Goal: Task Accomplishment & Management: Use online tool/utility

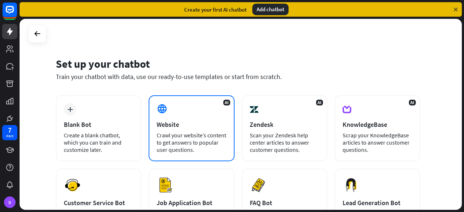
click at [183, 130] on div "AI Website Crawl your website’s content to get answers to popular user question…" at bounding box center [190, 128] width 85 height 66
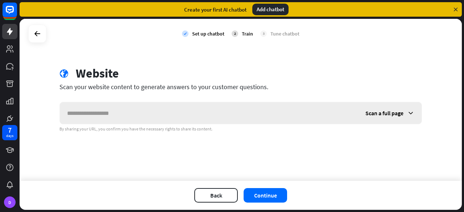
click at [143, 118] on input "text" at bounding box center [209, 113] width 298 height 22
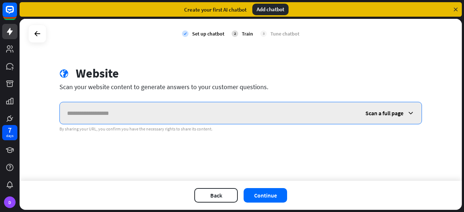
click at [169, 112] on input "text" at bounding box center [209, 113] width 298 height 22
paste input "**********"
type input "**********"
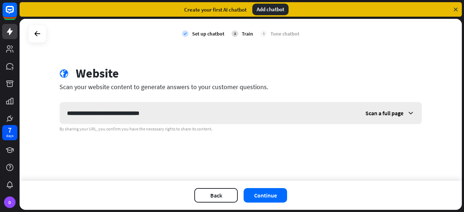
click at [402, 107] on div "Scan a full page" at bounding box center [389, 113] width 63 height 22
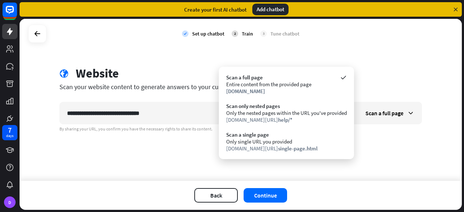
click at [398, 87] on div "Scan your website content to generate answers to your customer questions." at bounding box center [240, 87] width 362 height 8
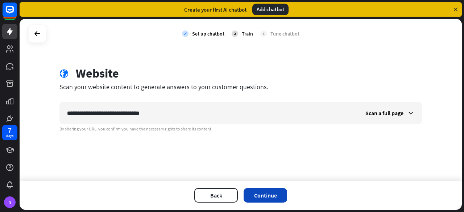
click at [264, 198] on button "Continue" at bounding box center [264, 195] width 43 height 14
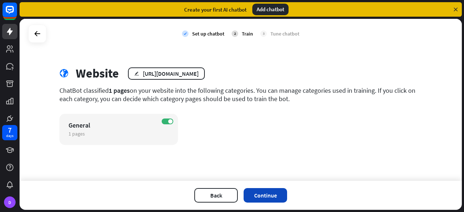
click at [262, 194] on button "Continue" at bounding box center [264, 195] width 43 height 14
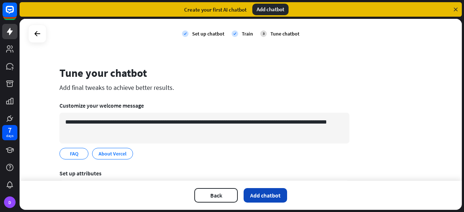
click at [266, 194] on button "Add chatbot" at bounding box center [264, 195] width 43 height 14
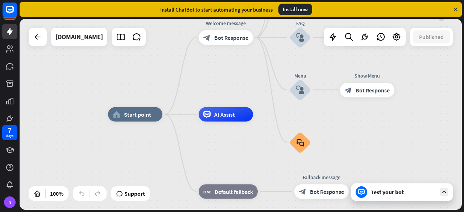
click at [381, 190] on div "Test your bot" at bounding box center [402, 191] width 65 height 7
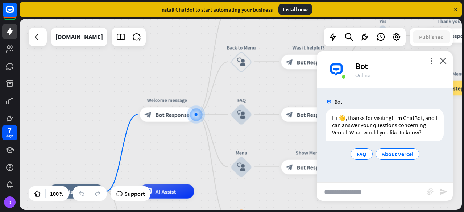
click at [356, 195] on input "text" at bounding box center [371, 192] width 110 height 18
type input "**********"
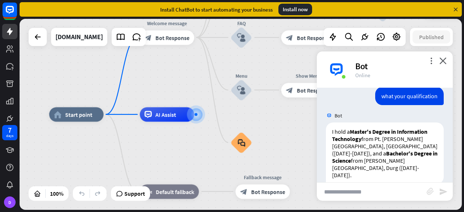
scroll to position [84, 0]
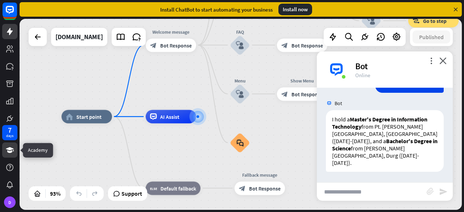
click at [9, 151] on icon at bounding box center [10, 150] width 8 height 6
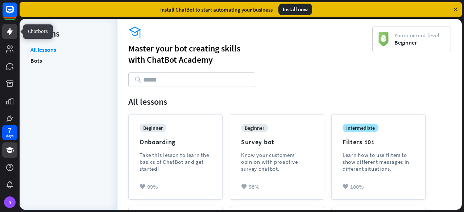
click at [8, 31] on icon at bounding box center [10, 31] width 6 height 7
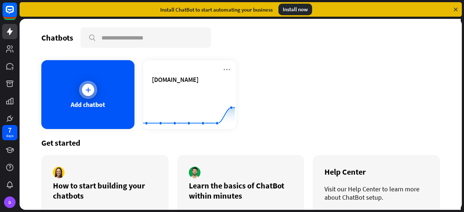
scroll to position [33, 0]
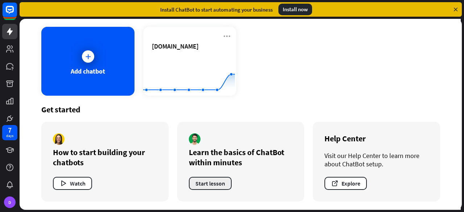
click at [209, 187] on button "Start lesson" at bounding box center [210, 183] width 43 height 13
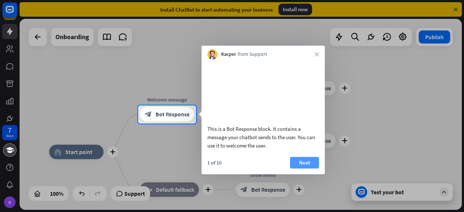
click at [300, 167] on button "Next" at bounding box center [304, 163] width 29 height 12
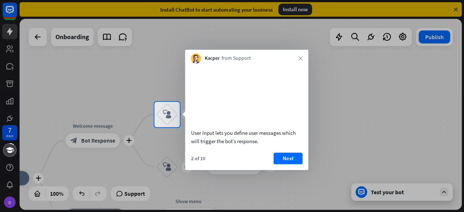
click at [300, 164] on button "Next" at bounding box center [287, 158] width 29 height 12
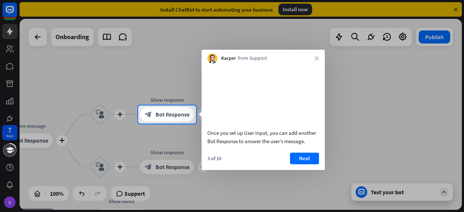
click at [300, 164] on button "Next" at bounding box center [304, 158] width 29 height 12
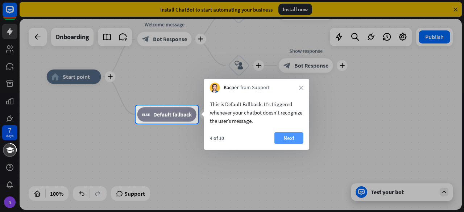
click at [289, 142] on button "Next" at bounding box center [288, 138] width 29 height 12
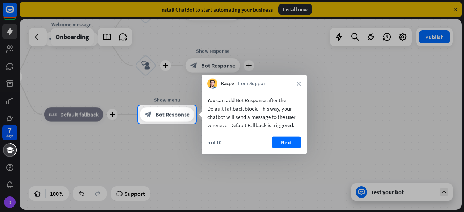
click at [289, 142] on button "Next" at bounding box center [286, 143] width 29 height 12
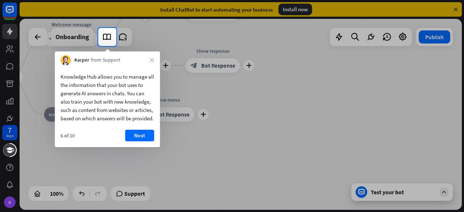
click at [144, 147] on div "6 of 10 Next" at bounding box center [107, 138] width 105 height 17
click at [144, 141] on button "Next" at bounding box center [139, 136] width 29 height 12
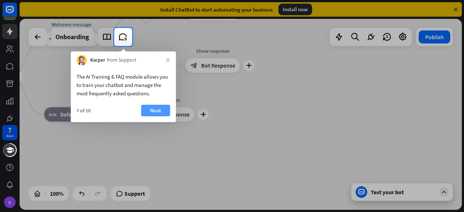
click at [156, 106] on button "Next" at bounding box center [155, 111] width 29 height 12
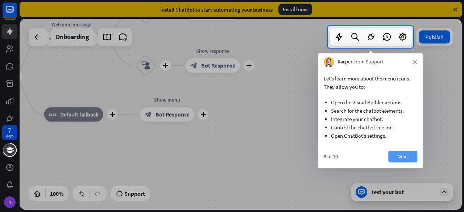
click at [399, 154] on button "Next" at bounding box center [402, 157] width 29 height 12
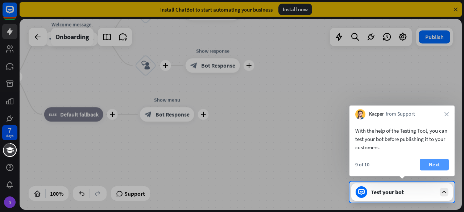
click at [432, 166] on button "Next" at bounding box center [433, 165] width 29 height 12
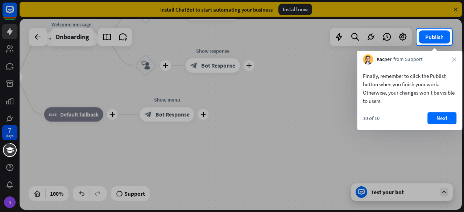
click at [435, 127] on div "10 of 10 Next" at bounding box center [409, 120] width 105 height 17
click at [438, 118] on button "Next" at bounding box center [441, 118] width 29 height 12
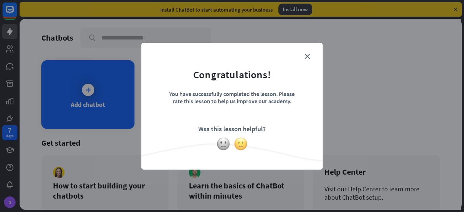
click at [239, 148] on img at bounding box center [241, 144] width 14 height 14
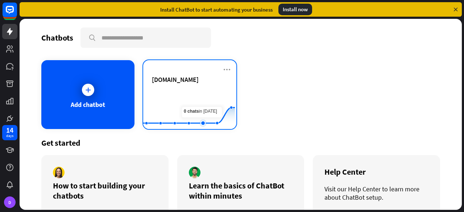
click at [208, 97] on rect at bounding box center [189, 110] width 92 height 45
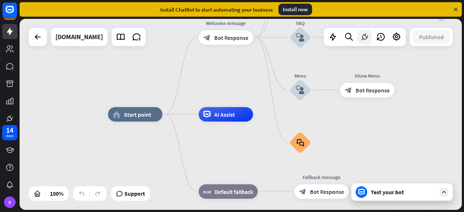
click at [361, 36] on icon at bounding box center [364, 36] width 9 height 9
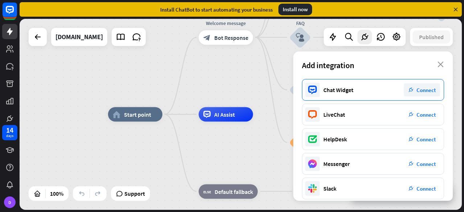
click at [422, 86] on div "plug_integration Connect" at bounding box center [421, 89] width 36 height 13
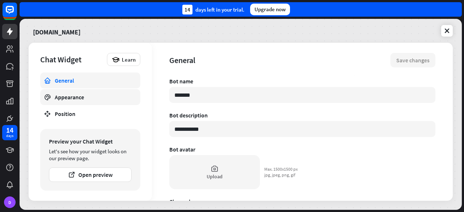
click at [65, 96] on div "Appearance" at bounding box center [90, 96] width 71 height 7
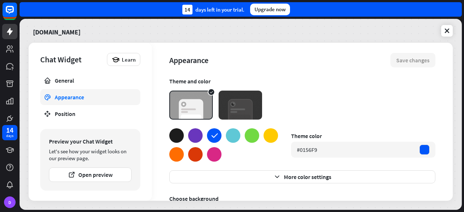
click at [213, 134] on icon at bounding box center [214, 135] width 9 height 9
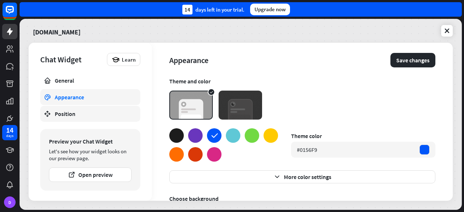
click at [69, 116] on div "Position" at bounding box center [90, 113] width 71 height 7
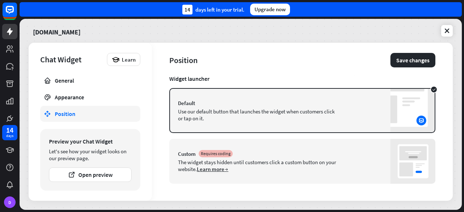
scroll to position [81, 0]
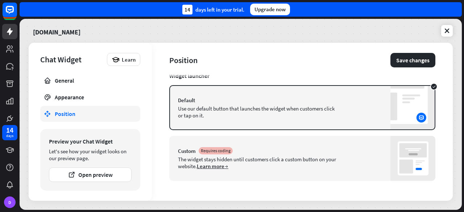
click at [273, 102] on div "Default" at bounding box center [302, 100] width 248 height 7
type textarea "*"
click at [396, 64] on button "Save changes" at bounding box center [412, 60] width 45 height 14
click at [445, 30] on icon at bounding box center [446, 30] width 7 height 7
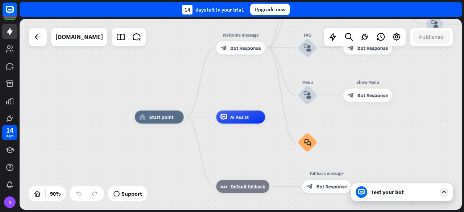
click at [378, 193] on div "Test your bot" at bounding box center [402, 191] width 65 height 7
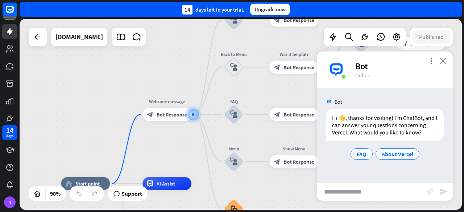
click at [443, 64] on icon "close" at bounding box center [442, 60] width 7 height 7
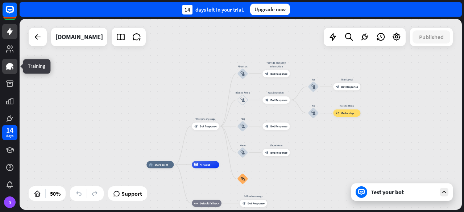
click at [7, 59] on link at bounding box center [9, 66] width 15 height 15
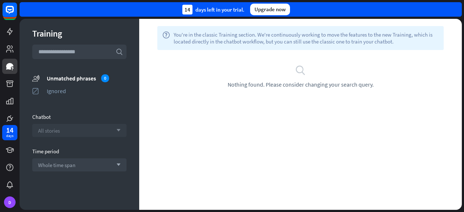
click at [79, 130] on div "All stories arrow_down" at bounding box center [79, 130] width 94 height 13
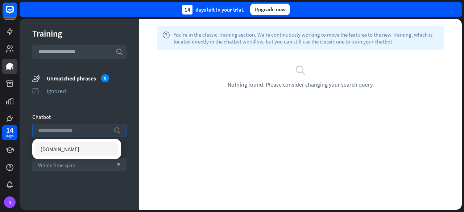
click at [79, 130] on input "search" at bounding box center [74, 130] width 72 height 12
click at [69, 152] on div "[DOMAIN_NAME]" at bounding box center [76, 149] width 83 height 14
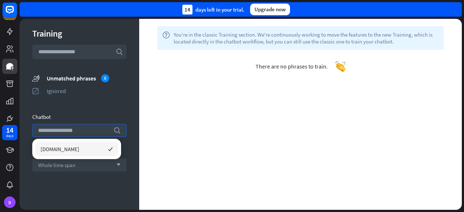
click at [77, 150] on span "[DOMAIN_NAME]" at bounding box center [60, 149] width 39 height 7
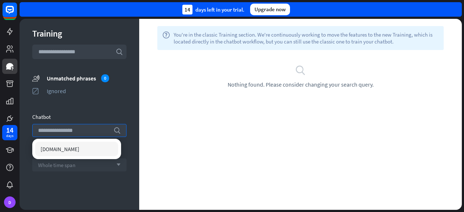
click at [70, 166] on span "Whole time span" at bounding box center [56, 165] width 37 height 7
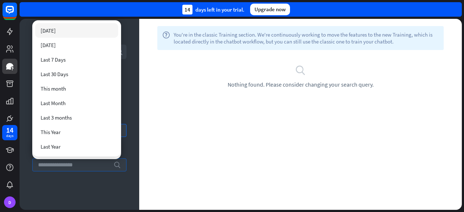
click at [73, 34] on div "[DATE]" at bounding box center [76, 30] width 83 height 14
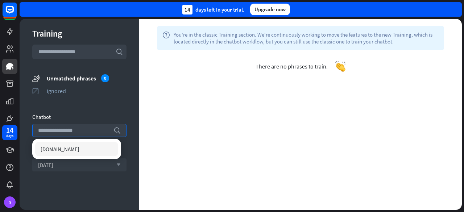
click at [91, 47] on input "text" at bounding box center [79, 52] width 94 height 14
